Goal: Communication & Community: Connect with others

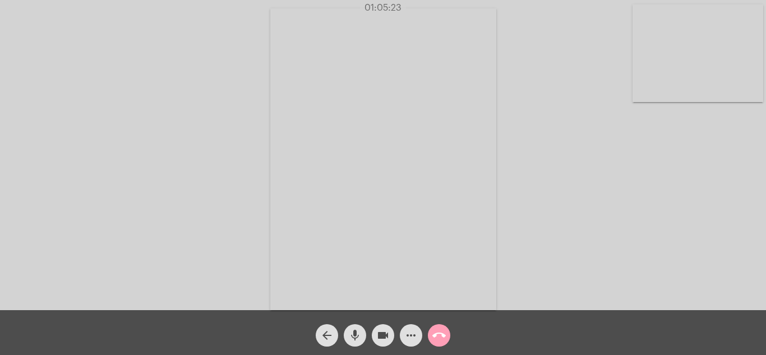
click at [443, 336] on mat-icon "call_end" at bounding box center [438, 335] width 13 height 13
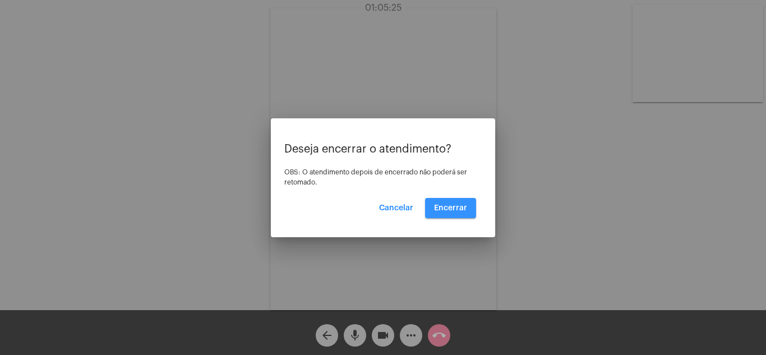
click at [467, 215] on button "Encerrar" at bounding box center [450, 208] width 51 height 20
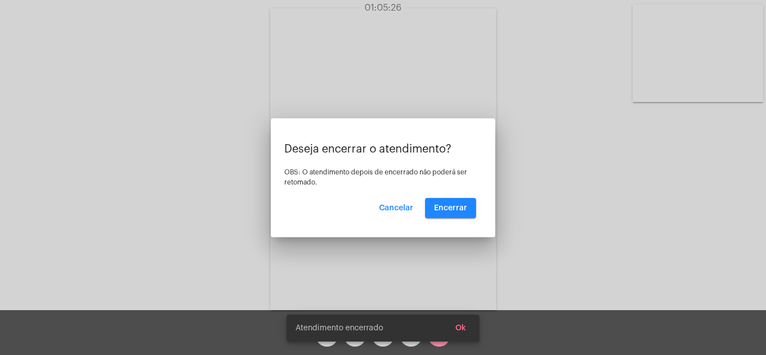
click at [460, 206] on video at bounding box center [383, 159] width 226 height 302
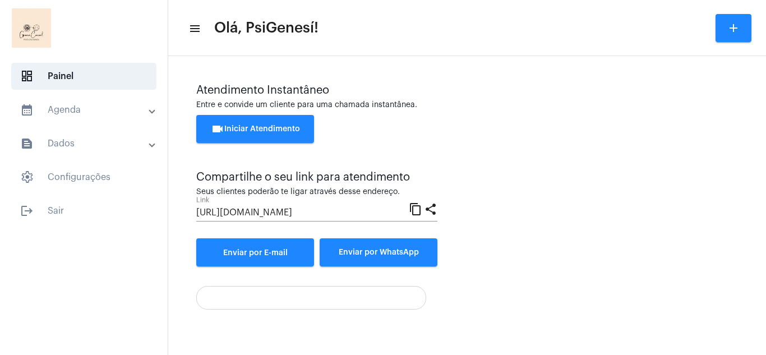
click at [262, 126] on span "videocam Iniciar Atendimento" at bounding box center [255, 129] width 89 height 8
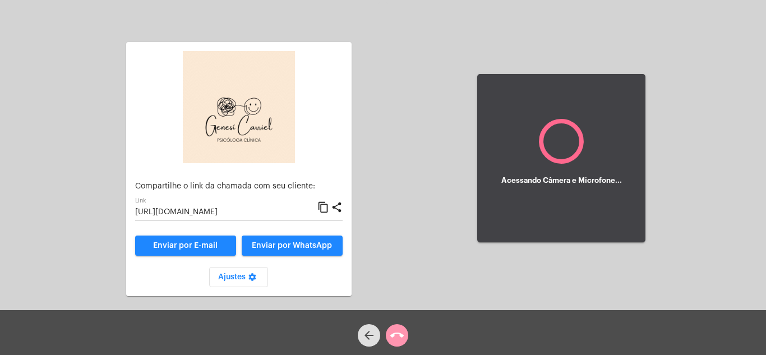
click at [280, 247] on span "Enviar por WhatsApp" at bounding box center [292, 246] width 80 height 8
